Goal: Transaction & Acquisition: Purchase product/service

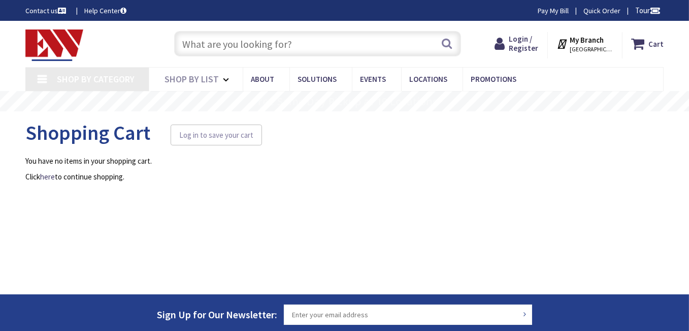
click at [209, 48] on input "text" at bounding box center [317, 43] width 287 height 25
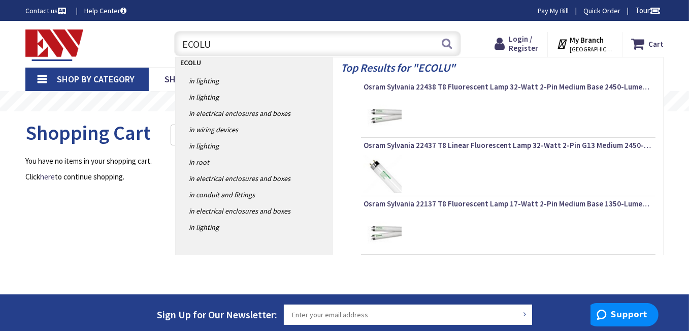
type input "ECOLUX"
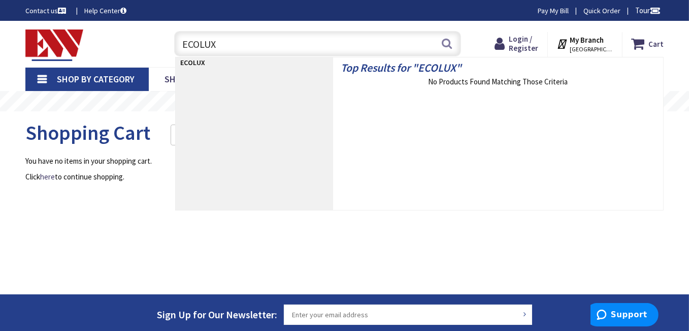
type input "[GEOGRAPHIC_DATA], [GEOGRAPHIC_DATA]"
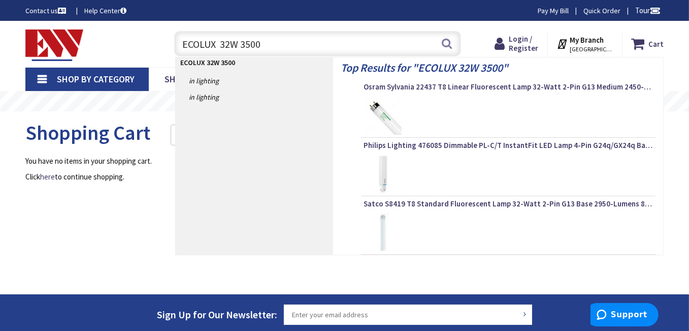
type input "ECOLUX 32W 3500K"
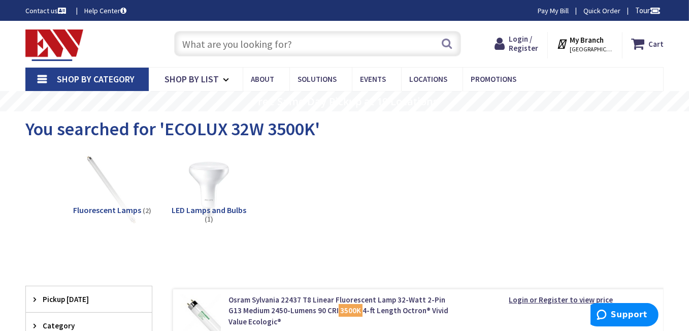
click at [198, 44] on input "text" at bounding box center [317, 43] width 287 height 25
